Goal: Task Accomplishment & Management: Use online tool/utility

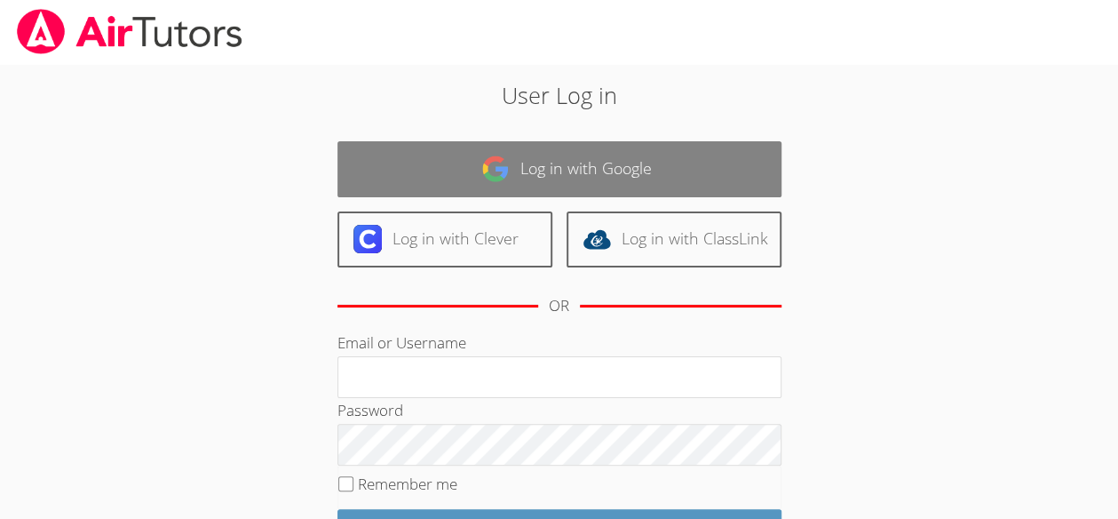
click at [444, 168] on link "Log in with Google" at bounding box center [559, 169] width 444 height 56
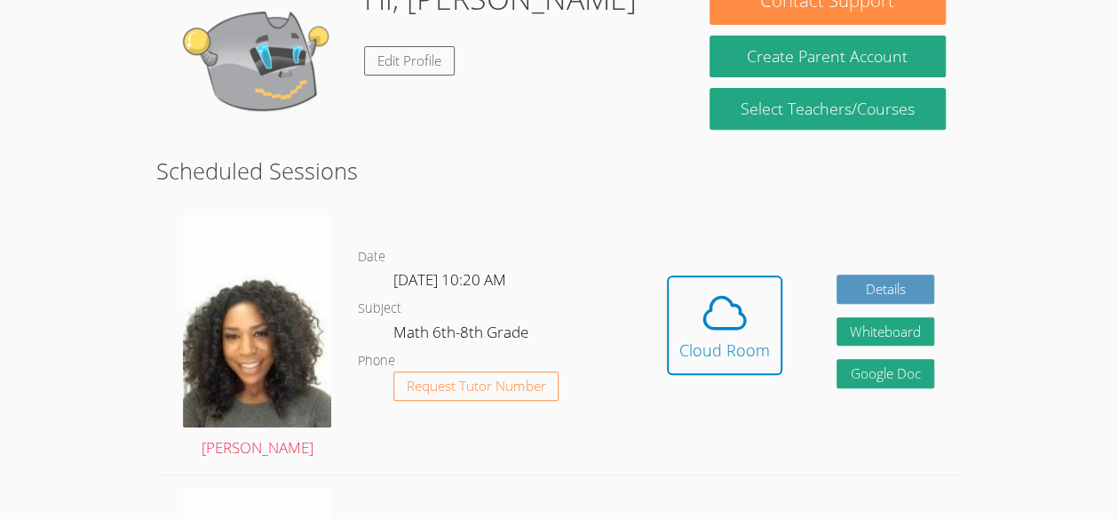
scroll to position [311, 0]
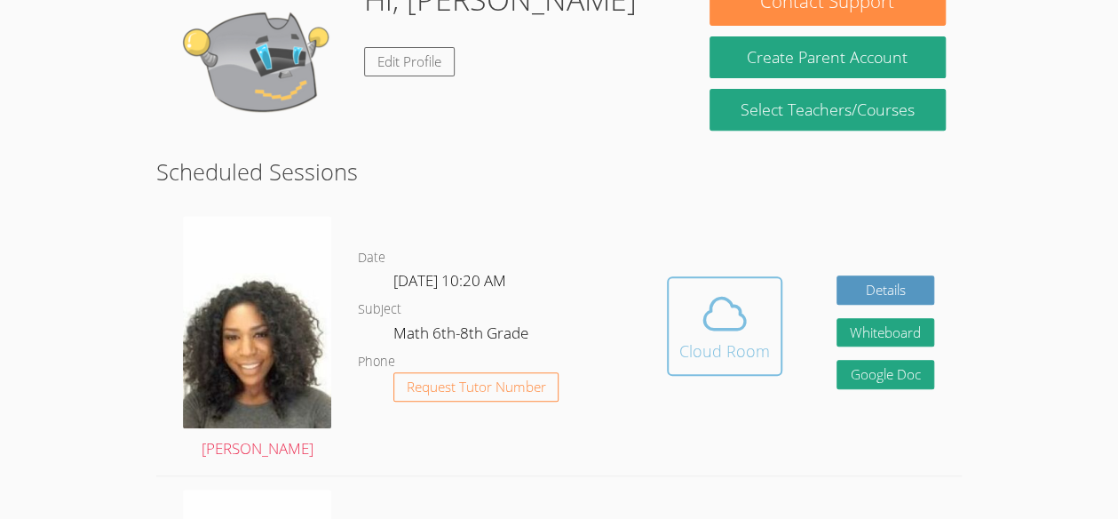
click at [750, 336] on span at bounding box center [724, 314] width 91 height 50
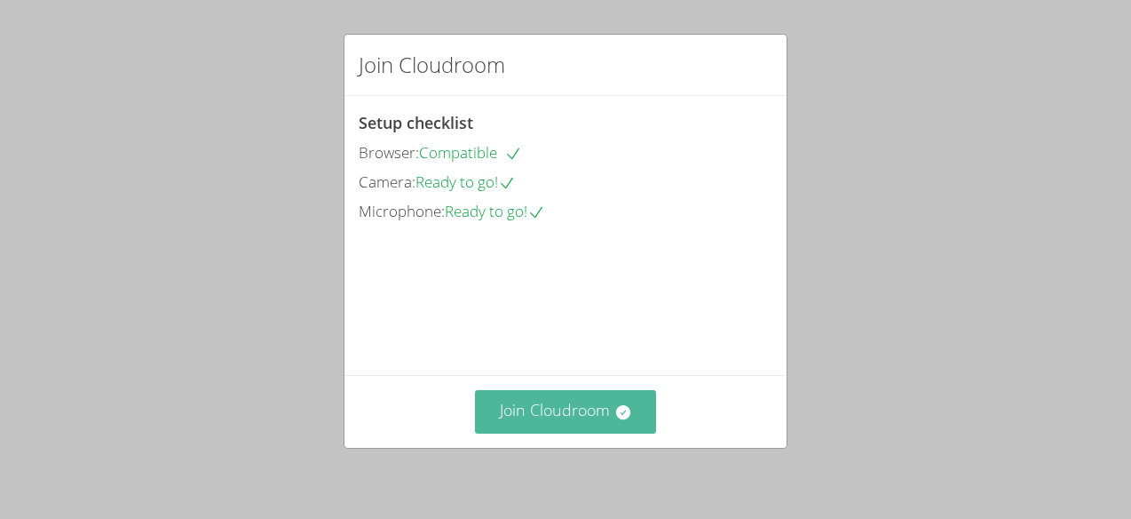
click at [582, 409] on button "Join Cloudroom" at bounding box center [566, 412] width 182 height 44
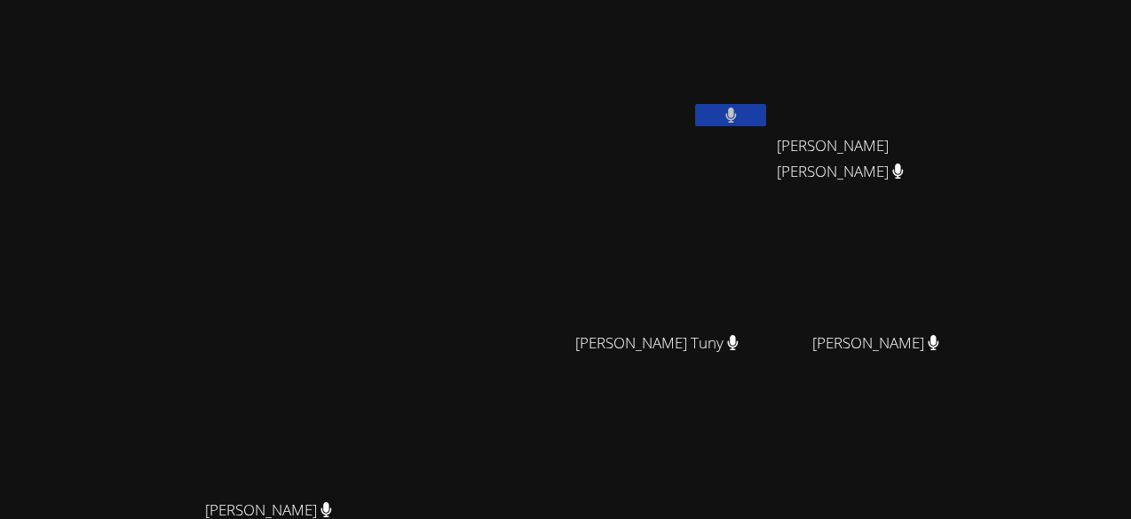
scroll to position [227, 0]
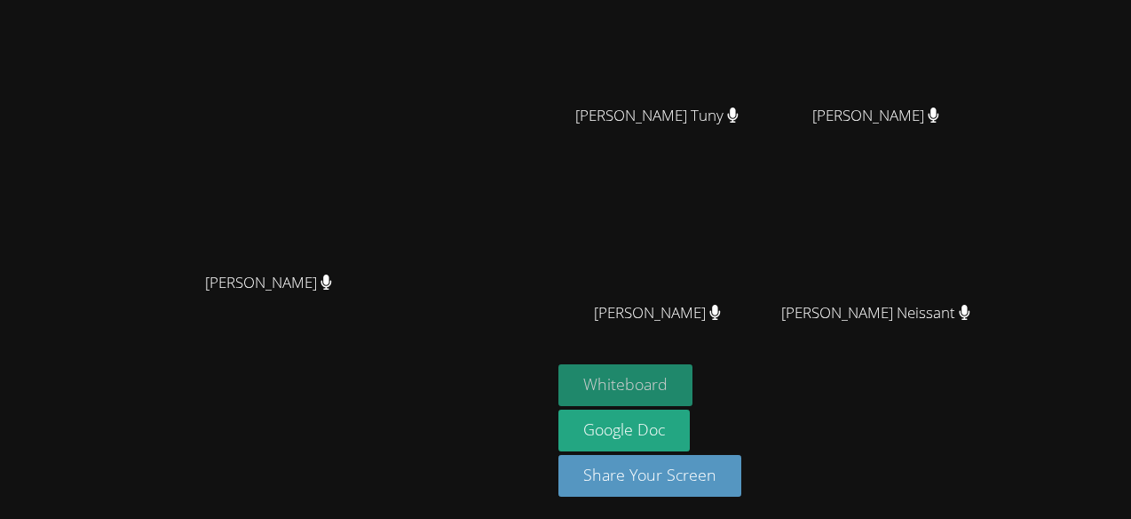
click at [693, 364] on button "Whiteboard" at bounding box center [625, 385] width 134 height 42
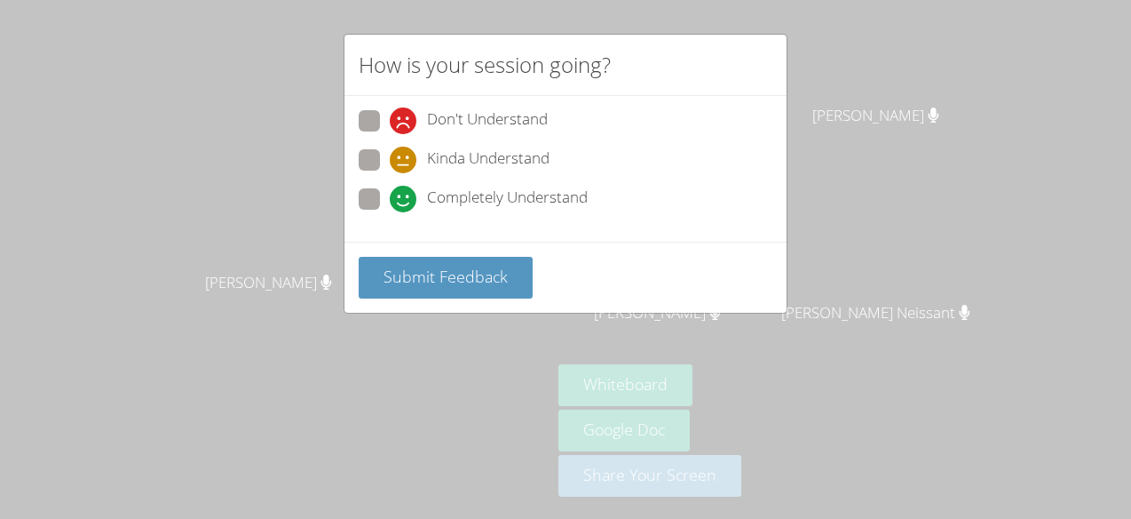
click at [390, 173] on span at bounding box center [390, 173] width 0 height 0
click at [390, 149] on input "Kinda Understand" at bounding box center [397, 156] width 15 height 15
radio input "true"
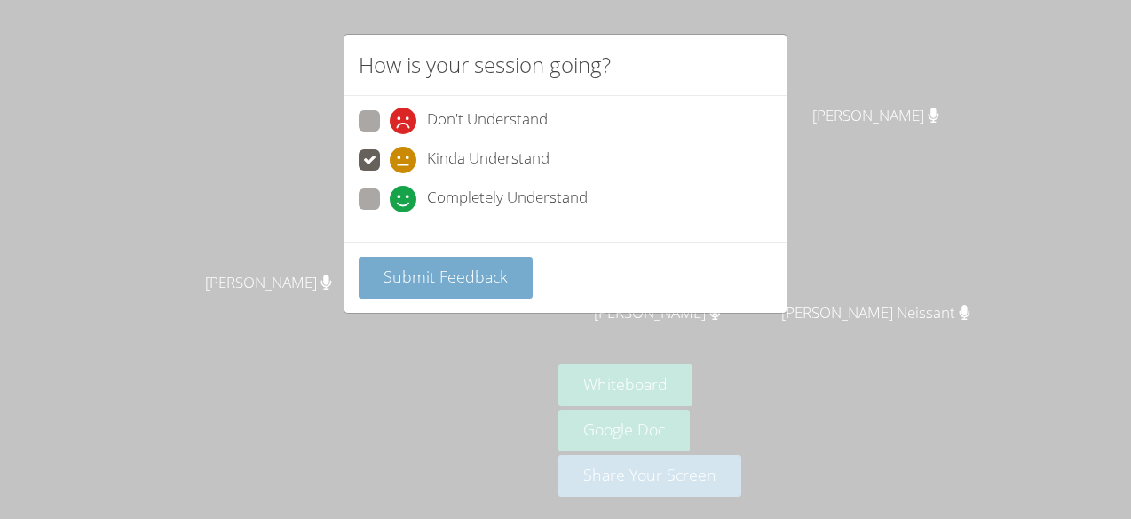
click at [380, 257] on button "Submit Feedback" at bounding box center [446, 278] width 174 height 42
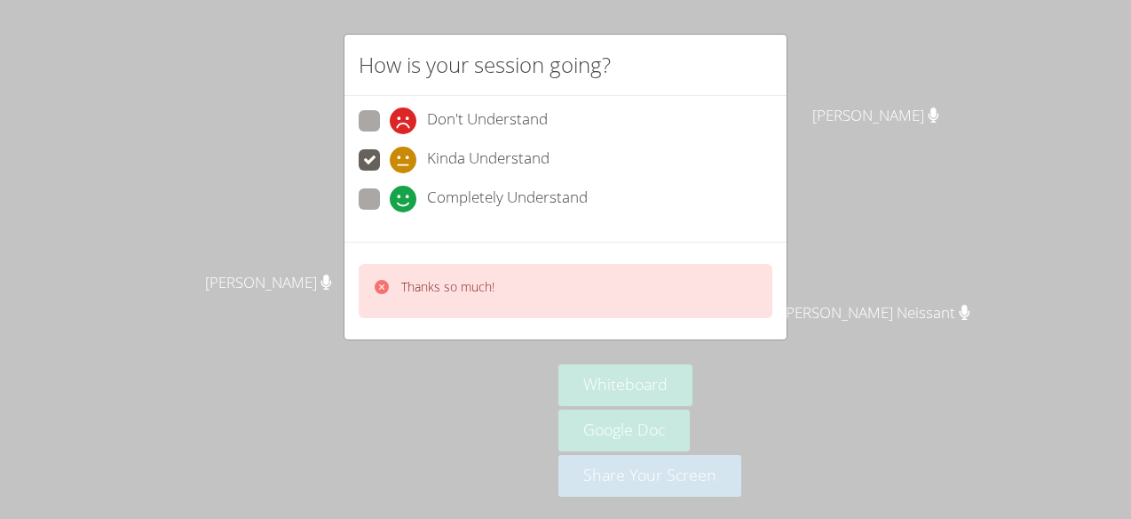
click at [490, 289] on p "Thanks so much!" at bounding box center [447, 287] width 93 height 18
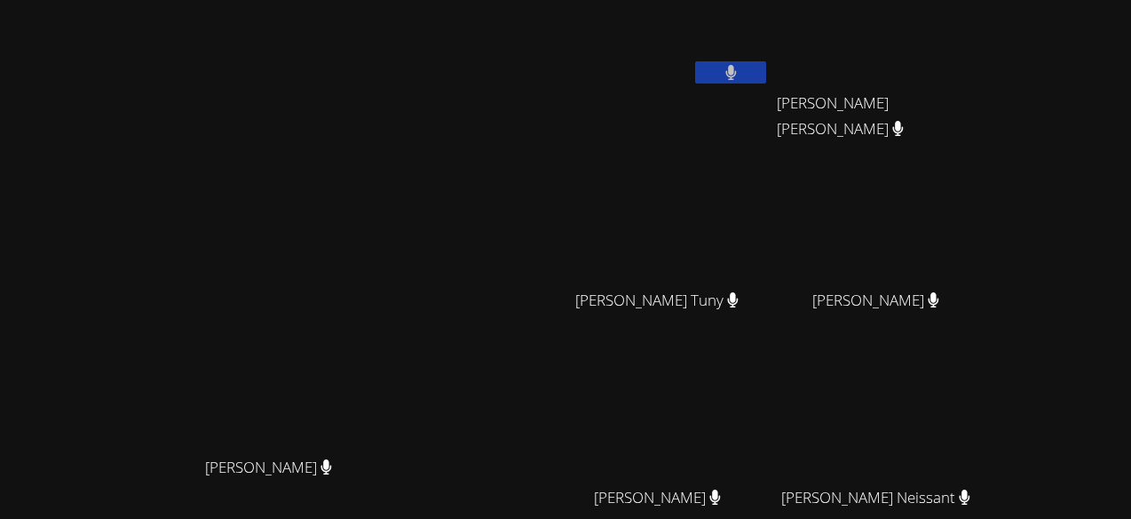
scroll to position [0, 0]
